Goal: Task Accomplishment & Management: Manage account settings

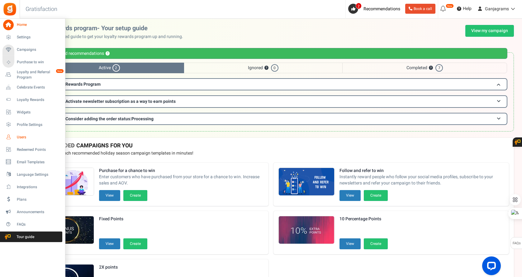
click at [20, 136] on span "Users" at bounding box center [39, 137] width 44 height 5
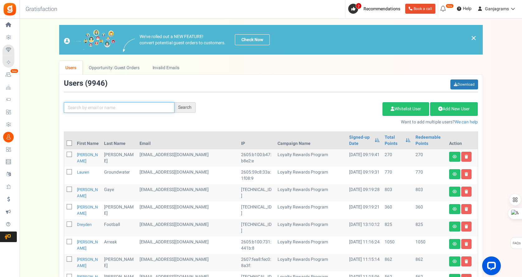
click at [112, 107] on input "text" at bounding box center [119, 107] width 111 height 11
paste input "[EMAIL_ADDRESS][DOMAIN_NAME]"
type input "[EMAIL_ADDRESS][DOMAIN_NAME]"
click at [185, 107] on div "Search" at bounding box center [184, 107] width 21 height 11
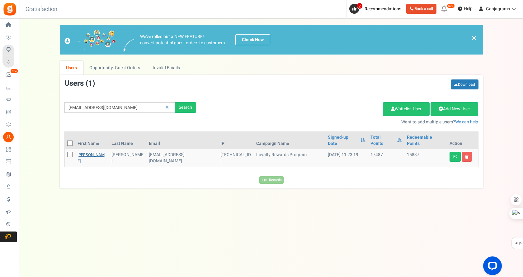
click at [84, 152] on link "[PERSON_NAME]" at bounding box center [91, 158] width 27 height 12
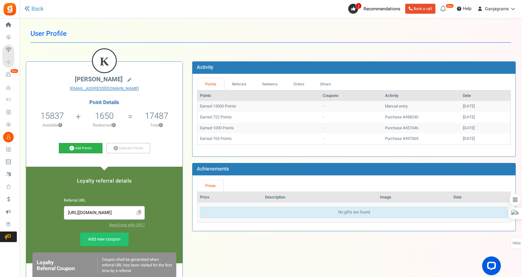
click at [81, 148] on link "Add Points" at bounding box center [81, 148] width 44 height 11
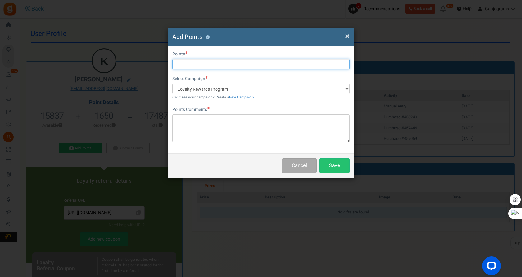
click at [190, 63] on input "text" at bounding box center [261, 64] width 178 height 11
type input "16500"
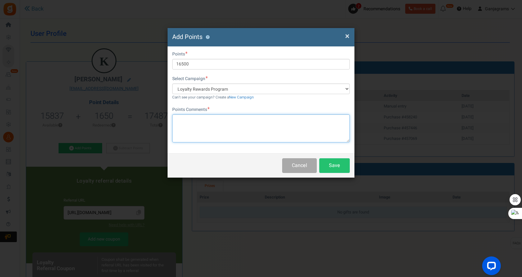
click at [212, 130] on textarea at bounding box center [261, 128] width 178 height 28
type textarea "refund for haiwaiin snow"
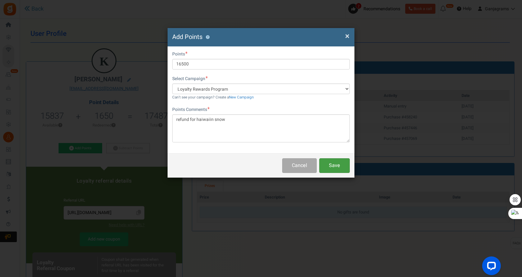
click at [339, 162] on button "Save" at bounding box center [334, 165] width 31 height 15
